Goal: Task Accomplishment & Management: Manage account settings

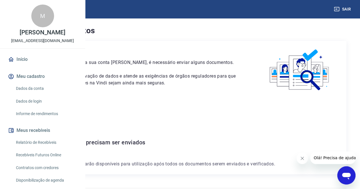
click at [31, 9] on img at bounding box center [25, 8] width 37 height 17
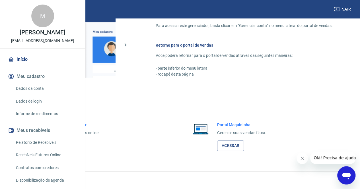
scroll to position [277, 0]
click at [76, 146] on link "Acessar" at bounding box center [62, 146] width 27 height 11
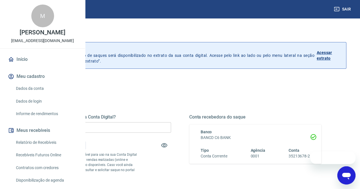
click at [133, 78] on div "Sair M [PERSON_NAME] [EMAIL_ADDRESS][DOMAIN_NAME] Início Meu cadastro Dados da …" at bounding box center [180, 94] width 360 height 189
click at [136, 122] on div "Quanto deseja sacar da Conta Digital? R$ 0,00 ​ Saldo total*: R$ 2.626,73 *Corr…" at bounding box center [105, 152] width 132 height 76
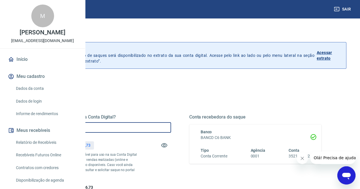
click at [142, 126] on input "R$ 0,00" at bounding box center [105, 127] width 132 height 11
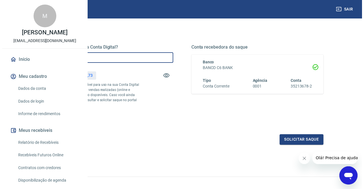
scroll to position [85, 0]
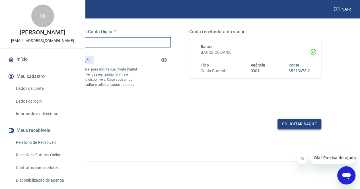
type input "R$ 2.626,73"
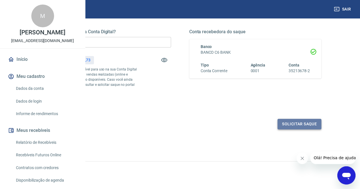
click at [296, 129] on button "Solicitar saque" at bounding box center [299, 124] width 44 height 11
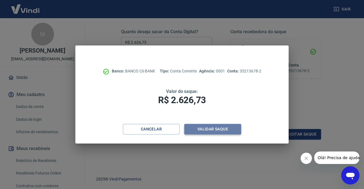
click at [204, 132] on button "Validar saque" at bounding box center [212, 129] width 57 height 11
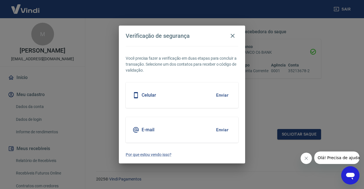
click at [221, 128] on button "Enviar" at bounding box center [222, 130] width 18 height 12
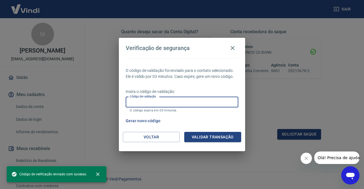
click at [138, 102] on input "Código de validação" at bounding box center [182, 102] width 113 height 11
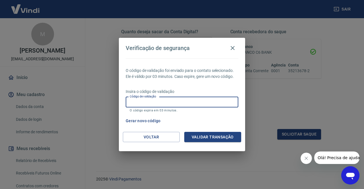
paste input "232108"
type input "232108"
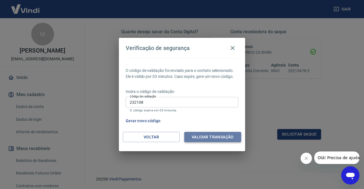
click at [198, 140] on button "Validar transação" at bounding box center [212, 137] width 57 height 11
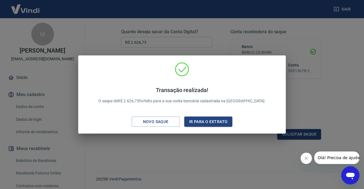
click at [165, 141] on div "Transação realizada! O saque de R$ 2.626,73 foi feito para a sua conta bancária…" at bounding box center [182, 94] width 364 height 189
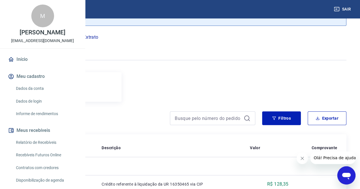
scroll to position [20, 0]
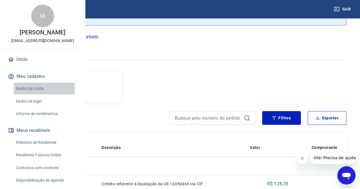
click at [35, 94] on link "Dados da conta" at bounding box center [46, 89] width 65 height 12
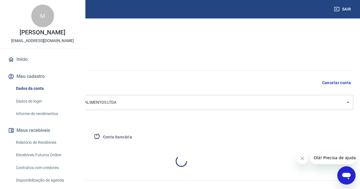
select select "SP"
select select "business"
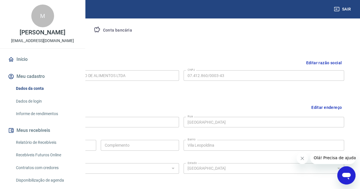
scroll to position [107, 0]
click at [262, 128] on div "CEP 05089-001 CEP [GEOGRAPHIC_DATA] [GEOGRAPHIC_DATA] Número Complemento Comple…" at bounding box center [181, 144] width 326 height 60
click at [328, 106] on button "Editar endereço" at bounding box center [326, 107] width 35 height 15
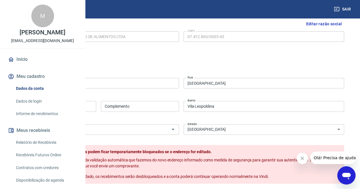
scroll to position [141, 0]
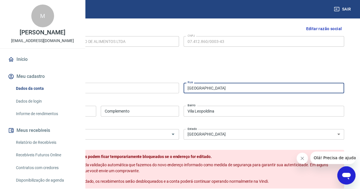
click at [254, 86] on input "[GEOGRAPHIC_DATA]" at bounding box center [264, 88] width 161 height 11
click at [136, 91] on input "05089-001" at bounding box center [98, 88] width 161 height 11
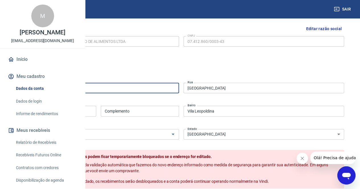
type input "05541-060"
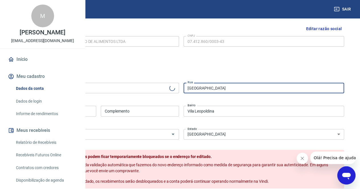
click at [249, 89] on input "[GEOGRAPHIC_DATA]" at bounding box center [264, 88] width 161 height 11
type input "Rua [PERSON_NAME]"
type input "Jardim das Vertentes"
type input "Rua [PERSON_NAME]"
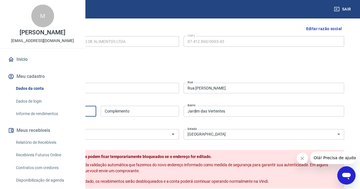
click at [96, 111] on input "379" at bounding box center [57, 111] width 78 height 11
type input "3"
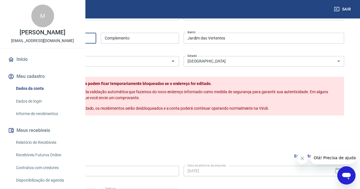
scroll to position [229, 0]
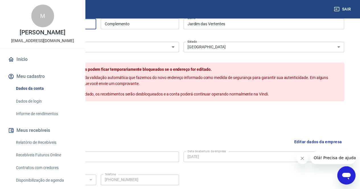
type input "298"
click at [40, 118] on button "Salvar" at bounding box center [29, 113] width 22 height 11
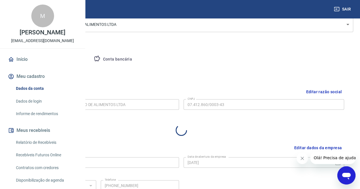
select select "SP"
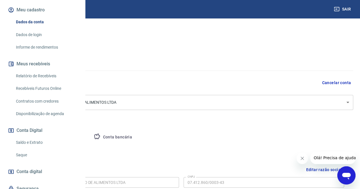
scroll to position [108, 0]
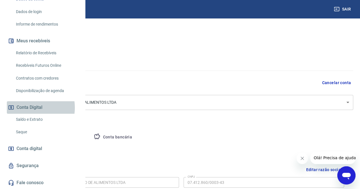
click at [27, 108] on button "Conta Digital" at bounding box center [42, 107] width 71 height 13
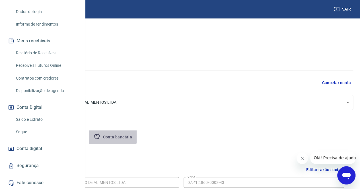
click at [137, 134] on button "Conta bancária" at bounding box center [113, 138] width 48 height 14
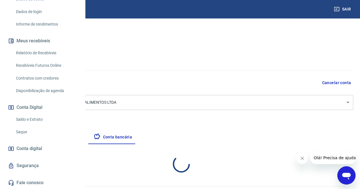
select select "1"
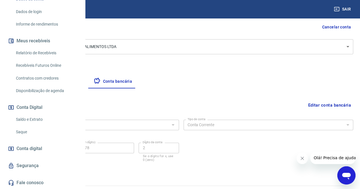
scroll to position [68, 0]
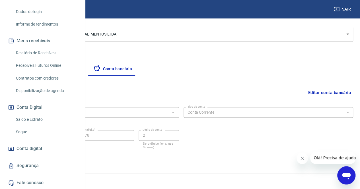
click at [176, 114] on div at bounding box center [172, 112] width 7 height 8
click at [325, 89] on button "Editar conta bancária" at bounding box center [330, 92] width 48 height 11
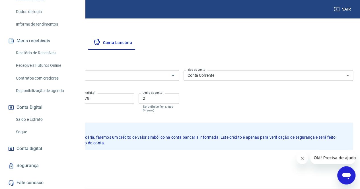
scroll to position [95, 0]
click at [177, 75] on button "Abrir" at bounding box center [173, 75] width 8 height 8
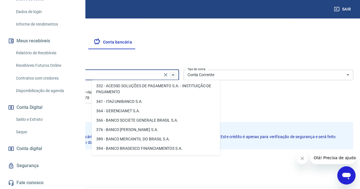
scroll to position [0, 0]
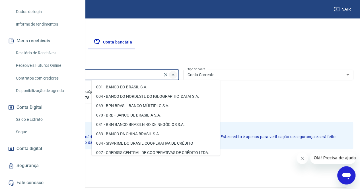
type input "s"
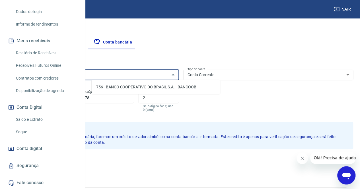
click at [135, 89] on li "756 - BANCO COOPERATIVO DO BRASIL S.A. - BANCOOB" at bounding box center [156, 86] width 128 height 9
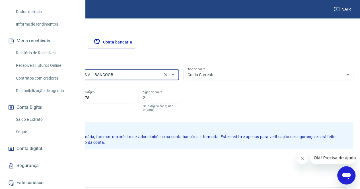
type input "756 - BANCO COOPERATIVO DO BRASIL S.A. - BANCOOB"
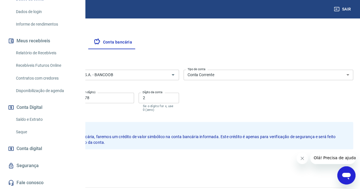
click at [63, 97] on input "0001" at bounding box center [36, 98] width 54 height 11
type input "0"
type input "3169"
type input "9"
type input "121340"
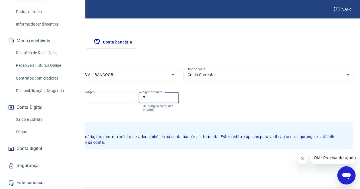
type input "7"
click at [31, 164] on button "Salvar" at bounding box center [20, 161] width 22 height 11
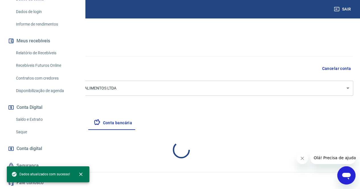
scroll to position [69, 0]
select select "1"
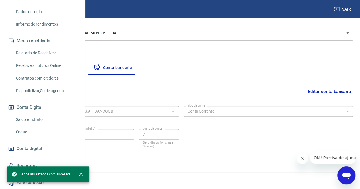
click at [127, 148] on div "Agência (sem dígito) 3169 Agência (sem dígito) Conta (sem dígito) 121340 Conta …" at bounding box center [94, 138] width 170 height 22
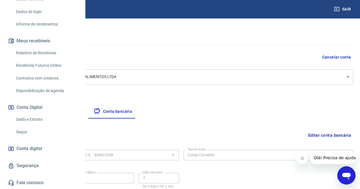
scroll to position [9, 0]
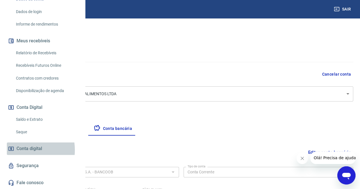
click at [21, 150] on span "Conta digital" at bounding box center [30, 149] width 26 height 8
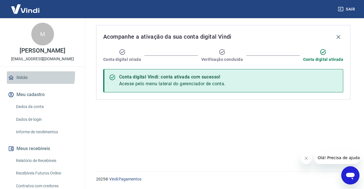
click at [26, 75] on link "Início" at bounding box center [42, 77] width 71 height 13
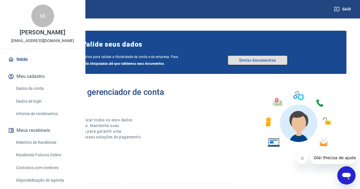
click at [255, 63] on link "Enviar documentos" at bounding box center [257, 60] width 59 height 9
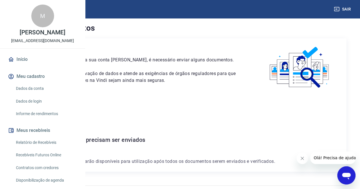
scroll to position [31, 0]
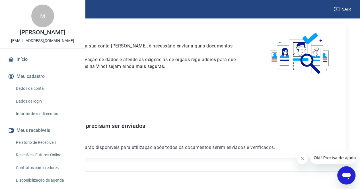
click at [24, 66] on link "Início" at bounding box center [42, 59] width 71 height 13
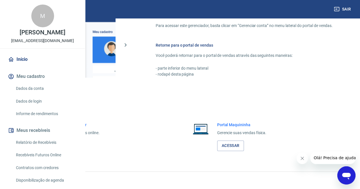
scroll to position [328, 0]
